Goal: Information Seeking & Learning: Learn about a topic

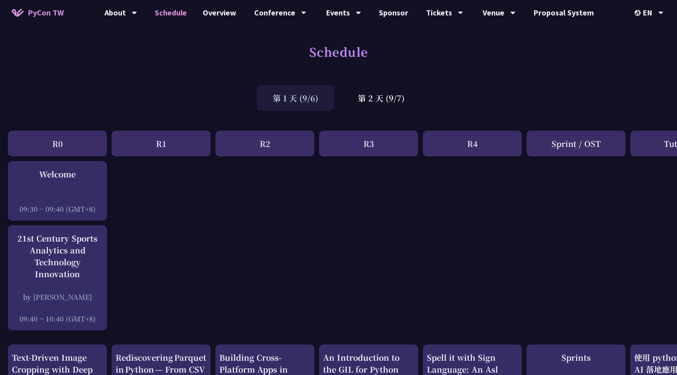
click at [177, 11] on link "Schedule" at bounding box center [171, 12] width 48 height 25
click at [654, 63] on div "中文" at bounding box center [649, 59] width 48 height 19
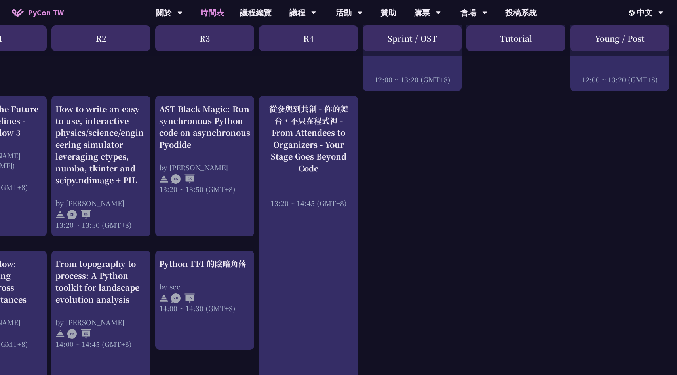
scroll to position [583, 164]
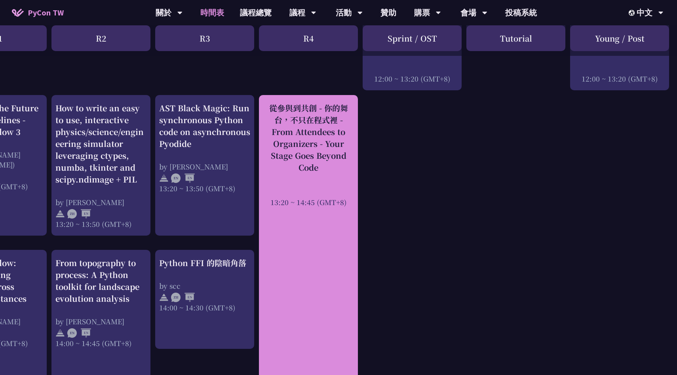
click at [326, 170] on div "從參與到共創 - 你的舞台，不只在程式裡 - From Attendees to Organizers - Your Stage Goes Beyond Co…" at bounding box center [308, 137] width 91 height 71
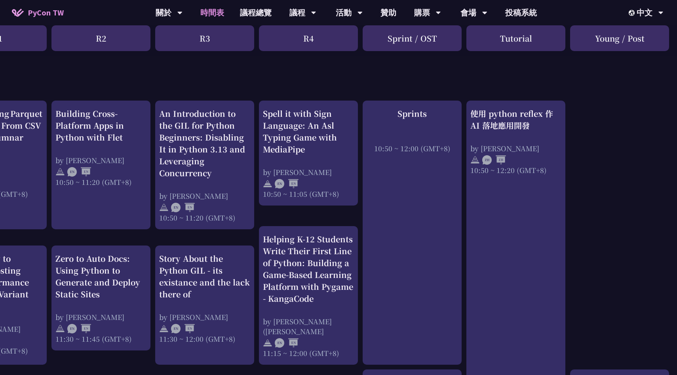
scroll to position [0, 164]
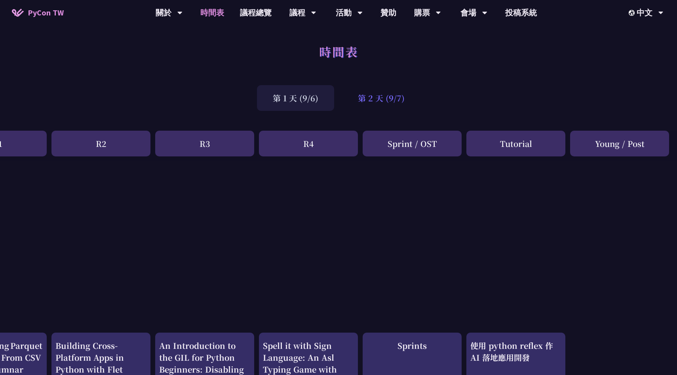
click at [369, 98] on div "第 2 天 (9/7)" at bounding box center [381, 98] width 78 height 26
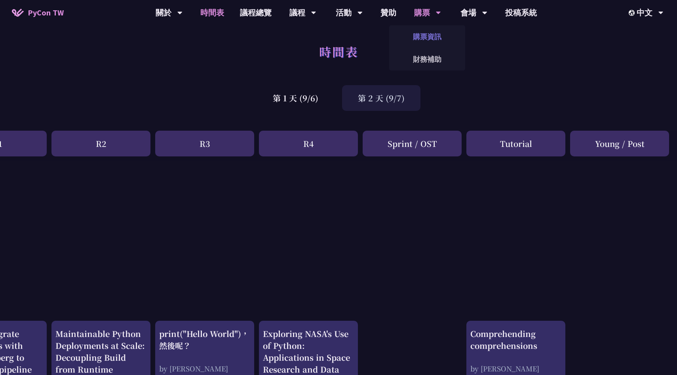
click at [425, 34] on link "購票資訊" at bounding box center [427, 36] width 76 height 19
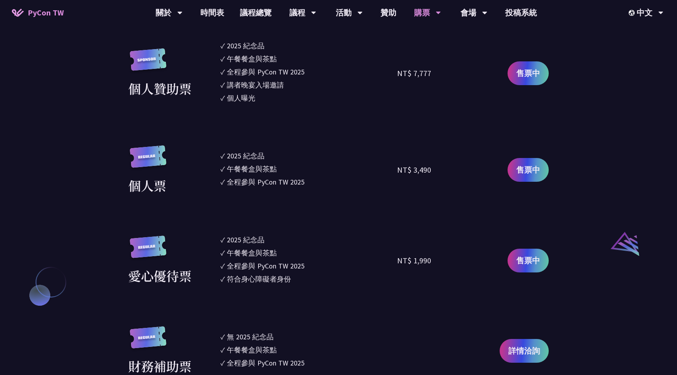
scroll to position [760, 0]
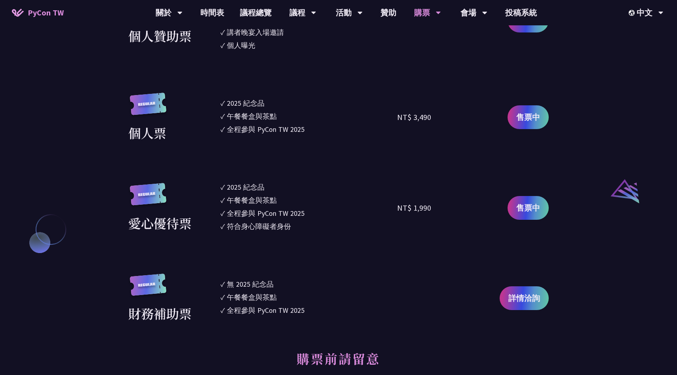
drag, startPoint x: 229, startPoint y: 224, endPoint x: 295, endPoint y: 225, distance: 66.5
click at [295, 225] on li "✓ 符合身心障礙者身份" at bounding box center [309, 226] width 177 height 11
click at [317, 237] on section "企業票 ✓ 2025 [PERSON_NAME]✓ 午餐餐盒與茶點 ✓ 全程參與 PyCon TW 2025 ✓ 活動結束後一週提供企業報帳發票 NT$ 6,…" at bounding box center [338, 50] width 421 height 545
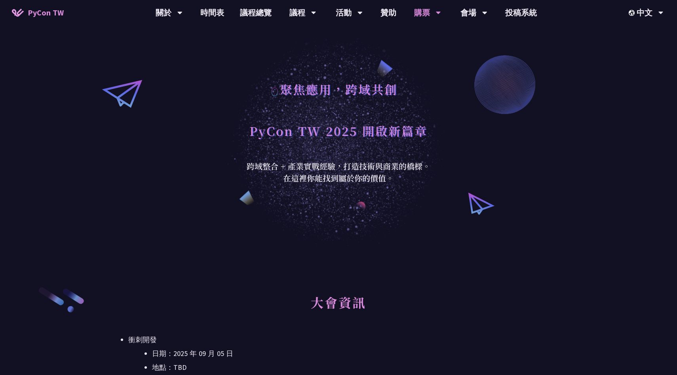
scroll to position [0, 0]
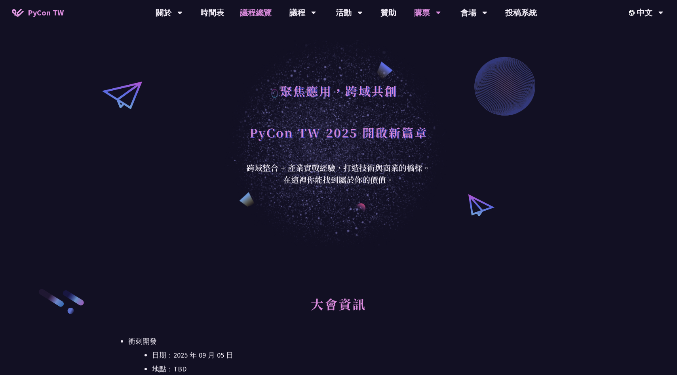
click at [251, 17] on link "議程總覽" at bounding box center [256, 12] width 48 height 25
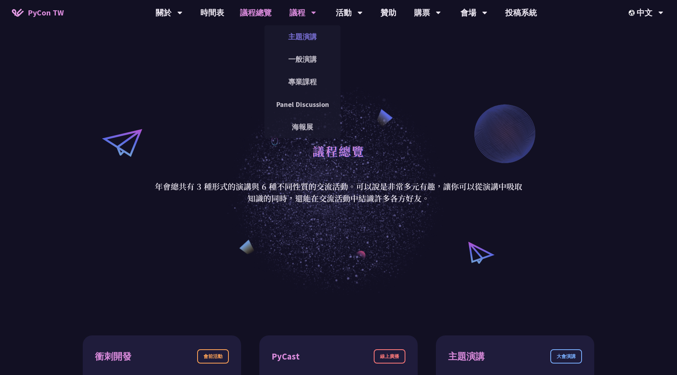
click at [301, 39] on link "主題演講" at bounding box center [303, 36] width 76 height 19
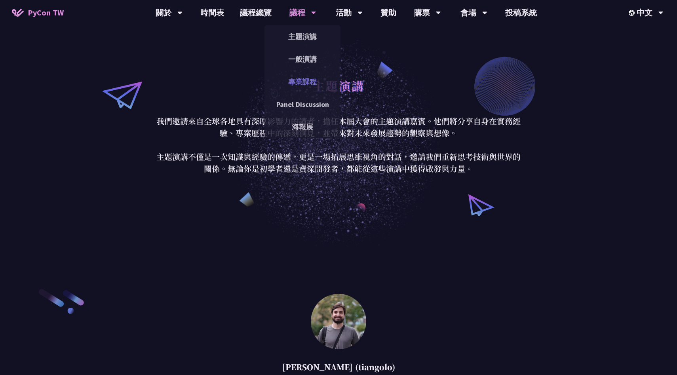
click at [302, 82] on link "專業課程" at bounding box center [303, 81] width 76 height 19
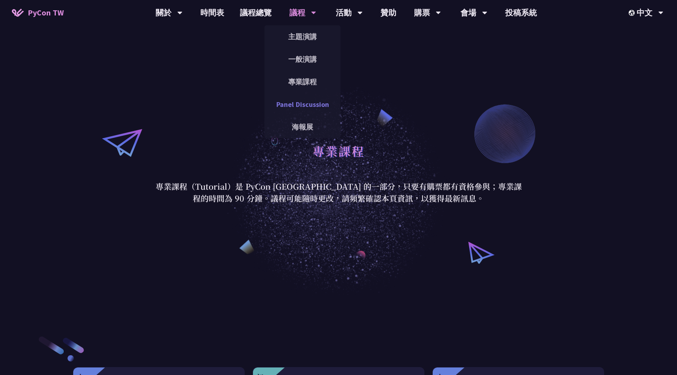
click at [308, 107] on link "Panel Discussion" at bounding box center [303, 104] width 76 height 19
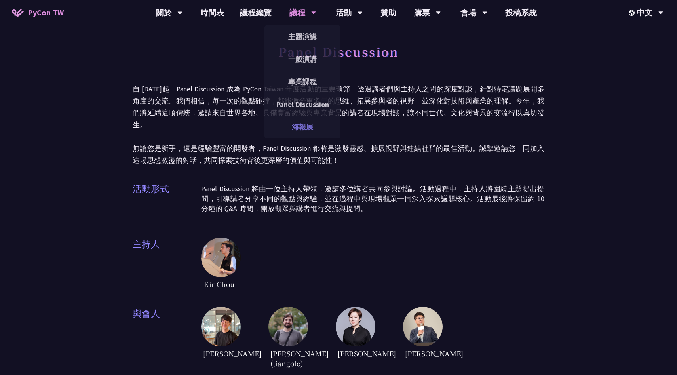
click at [306, 127] on link "海報展" at bounding box center [303, 127] width 76 height 19
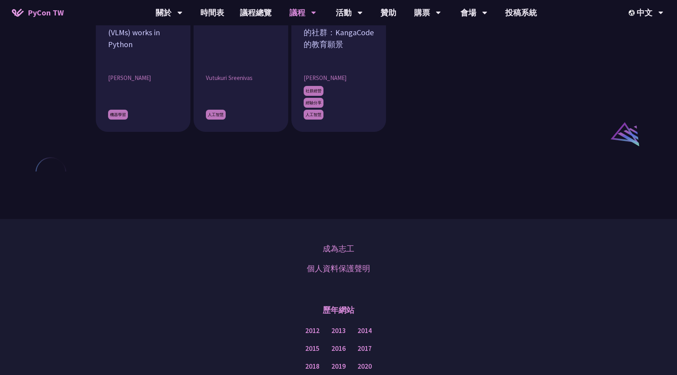
scroll to position [622, 0]
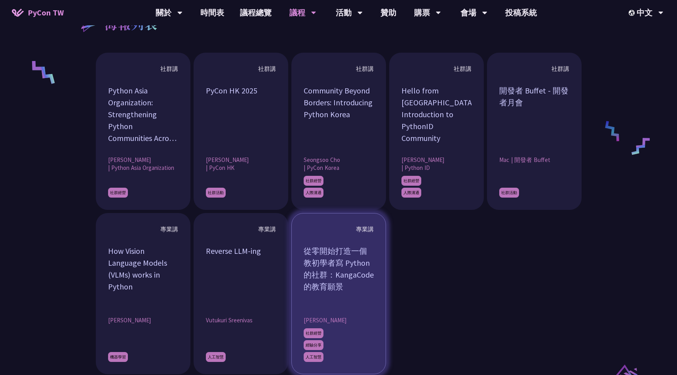
click at [356, 282] on div "從零開始打造一個教初學者寫 Python 的社群：KangaCode 的教育願景" at bounding box center [339, 274] width 70 height 59
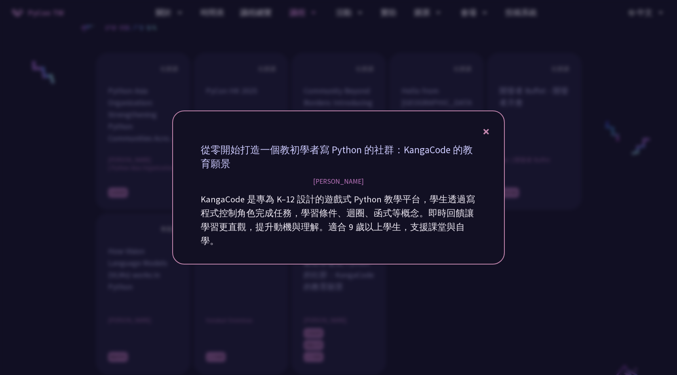
click at [439, 290] on div at bounding box center [338, 187] width 677 height 375
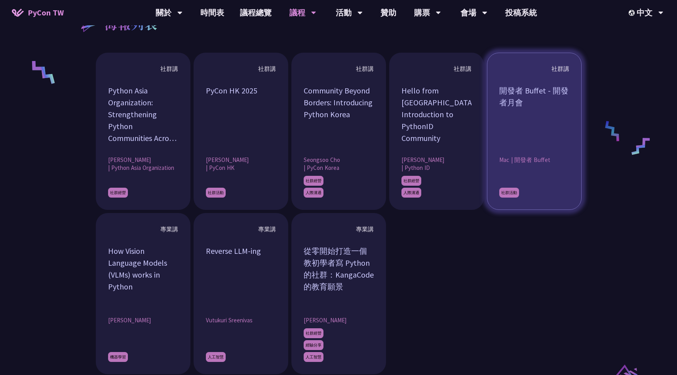
click at [500, 143] on div "開發者 Buffet - 開發者月會" at bounding box center [534, 114] width 70 height 59
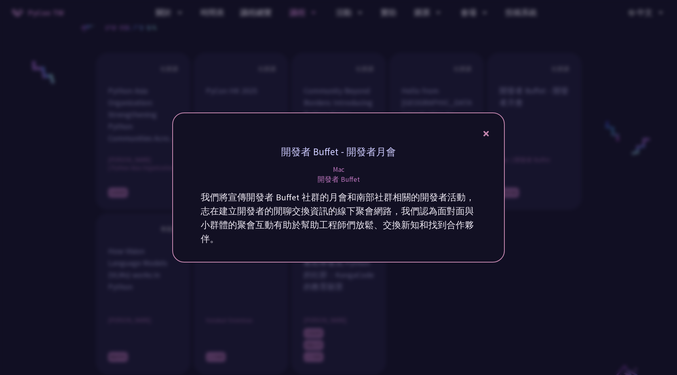
click at [394, 293] on div at bounding box center [338, 187] width 677 height 375
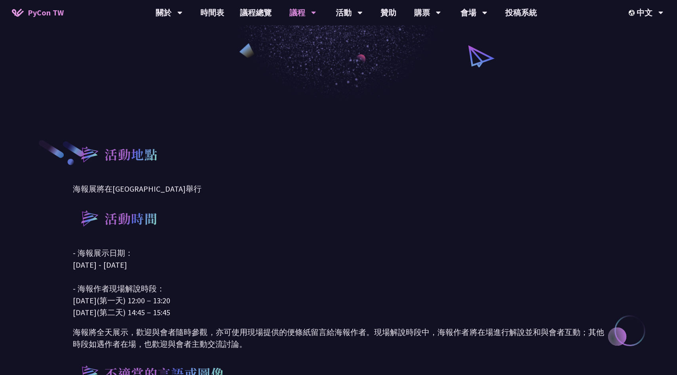
scroll to position [0, 0]
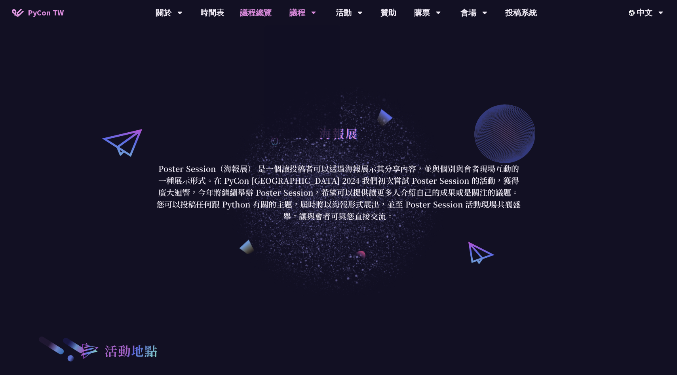
click at [255, 17] on link "議程總覽" at bounding box center [256, 12] width 48 height 25
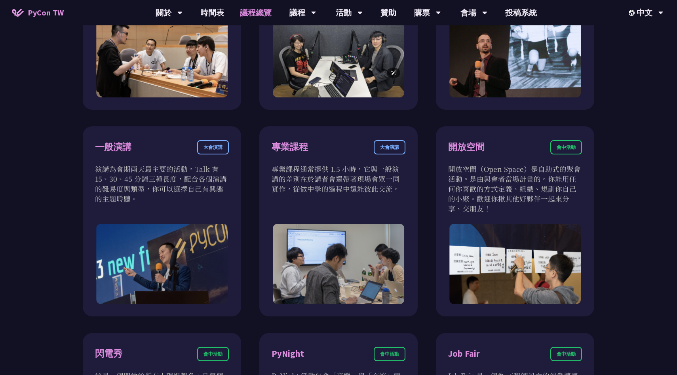
scroll to position [503, 0]
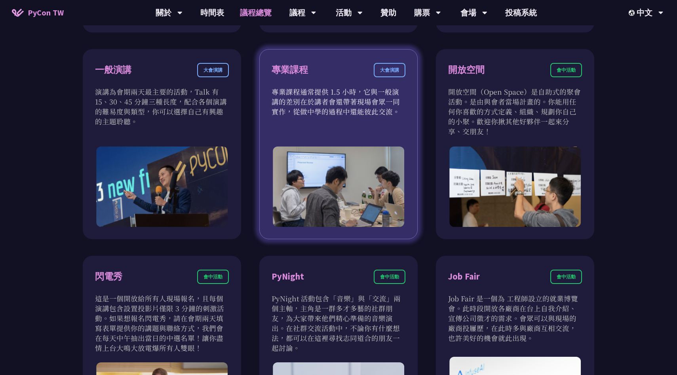
click at [296, 113] on p "專業課程通常提供 1.5 小時，它與一般演講的差別在於講者會還帶著現場會眾一同實作，從做中學的過程中還能彼此交流。" at bounding box center [339, 102] width 134 height 30
click at [392, 71] on div "大會演講" at bounding box center [390, 70] width 32 height 14
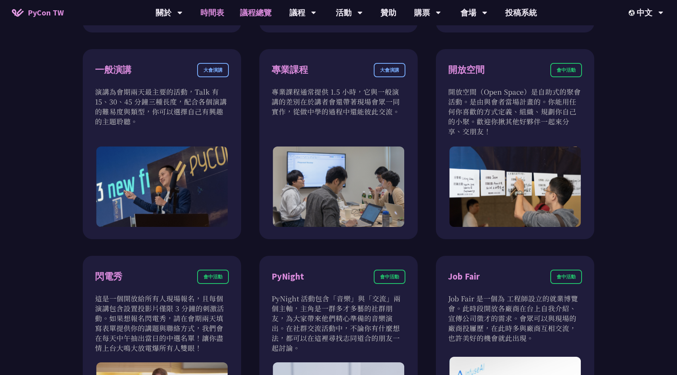
click at [216, 14] on link "時間表" at bounding box center [212, 12] width 40 height 25
